Goal: Task Accomplishment & Management: Use online tool/utility

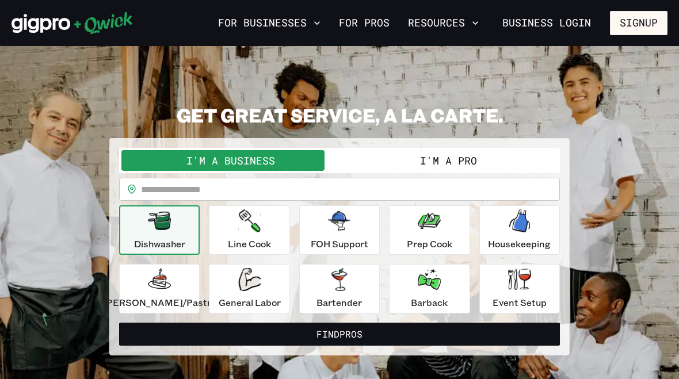
click at [444, 169] on button "I'm a Pro" at bounding box center [449, 160] width 218 height 21
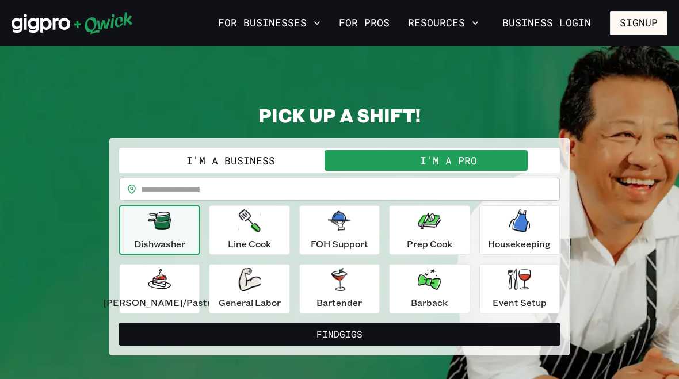
click at [287, 188] on input "text" at bounding box center [350, 189] width 419 height 23
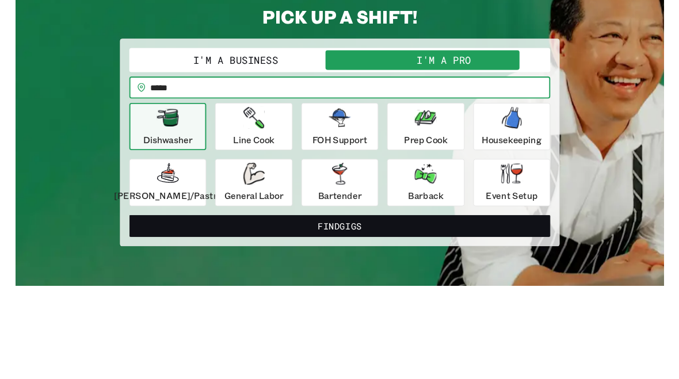
scroll to position [98, 0]
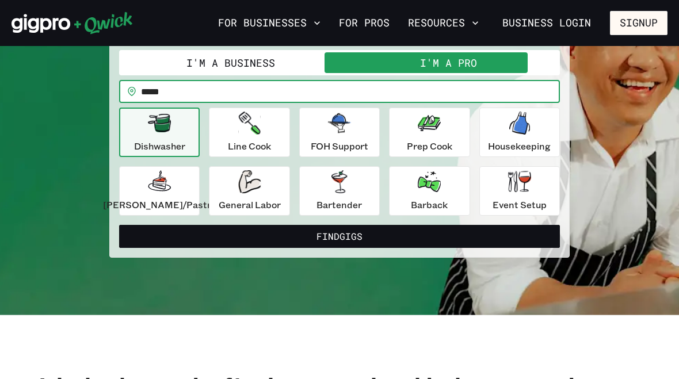
type input "*****"
click at [374, 235] on button "Find Gigs" at bounding box center [339, 236] width 441 height 23
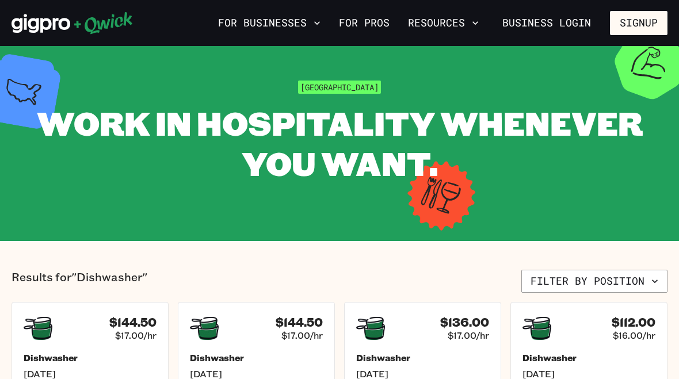
scroll to position [21, 0]
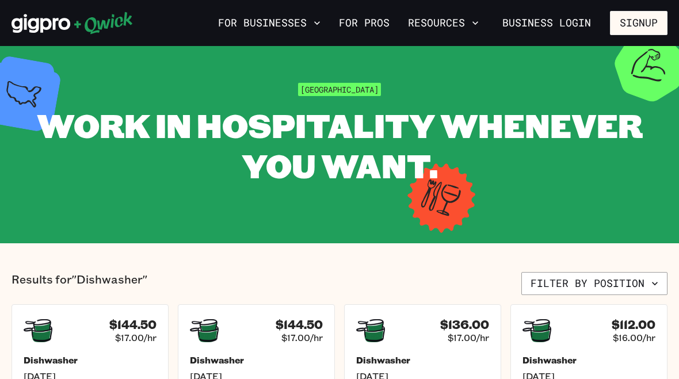
click at [639, 278] on button "Filter by position" at bounding box center [594, 283] width 146 height 23
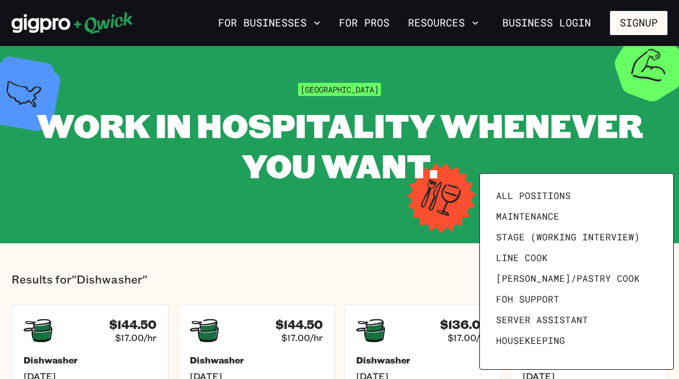
click at [545, 256] on span "Line Cook" at bounding box center [522, 258] width 52 height 12
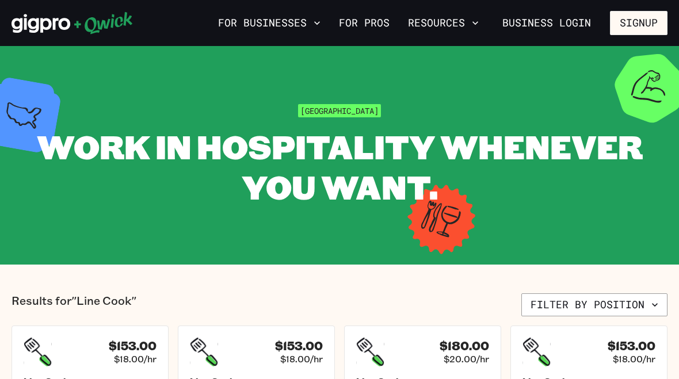
click at [376, 21] on link "For Pros" at bounding box center [364, 23] width 60 height 20
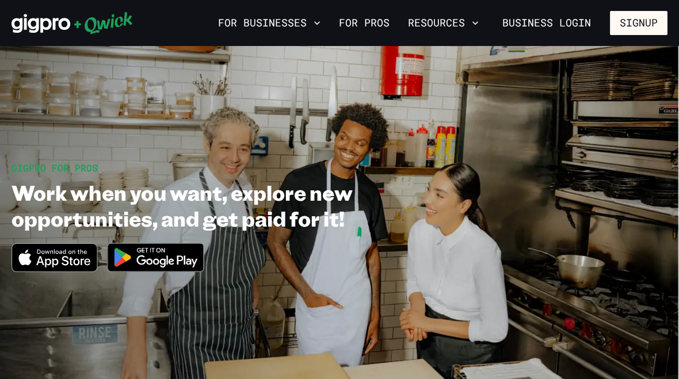
click at [370, 28] on link "For Pros" at bounding box center [364, 23] width 60 height 20
click at [59, 249] on icon "Download on the App Store" at bounding box center [54, 258] width 85 height 28
